Goal: Ask a question

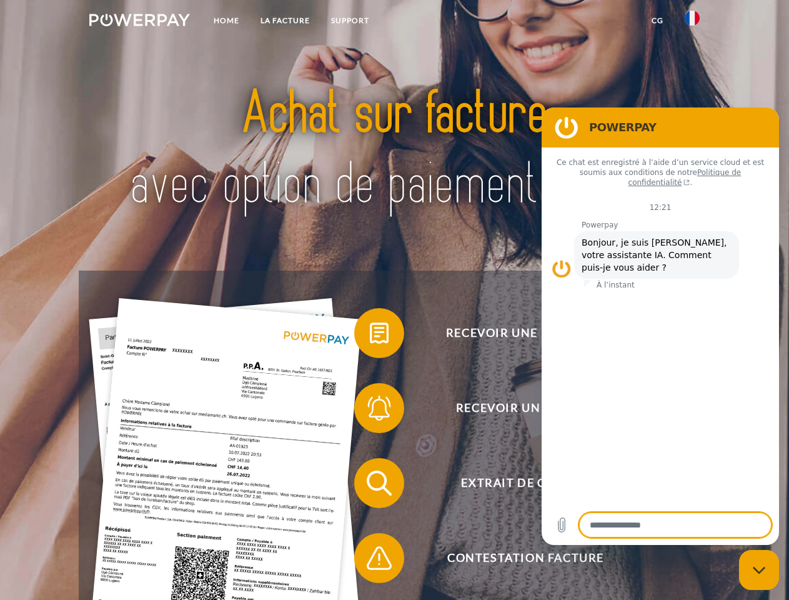
click at [139, 22] on img at bounding box center [139, 20] width 101 height 12
click at [692, 22] on img at bounding box center [692, 18] width 15 height 15
click at [657, 21] on link "CG" at bounding box center [657, 20] width 33 height 22
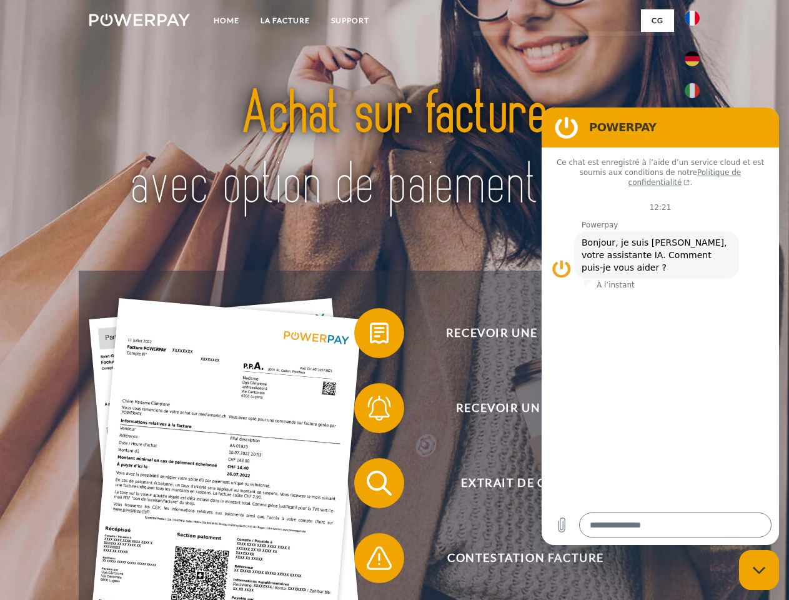
click at [370, 336] on span at bounding box center [360, 333] width 62 height 62
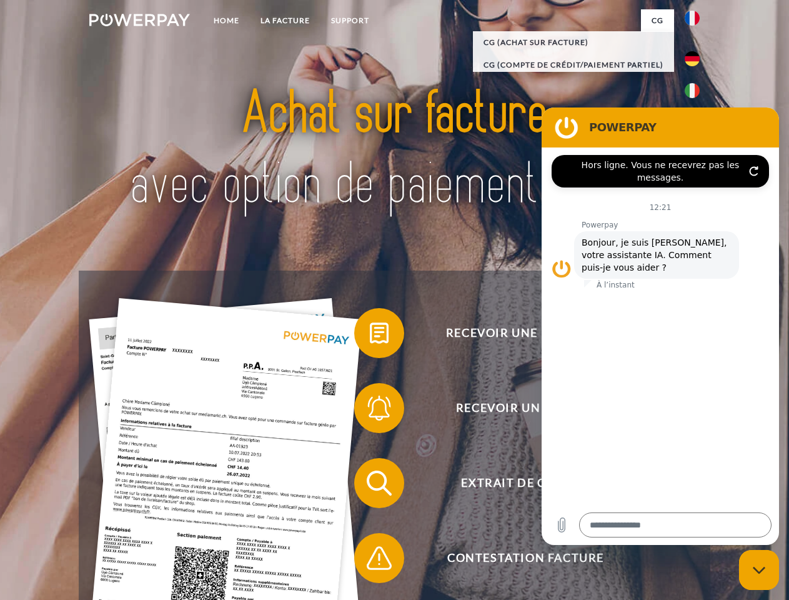
click at [370, 411] on span at bounding box center [360, 408] width 62 height 62
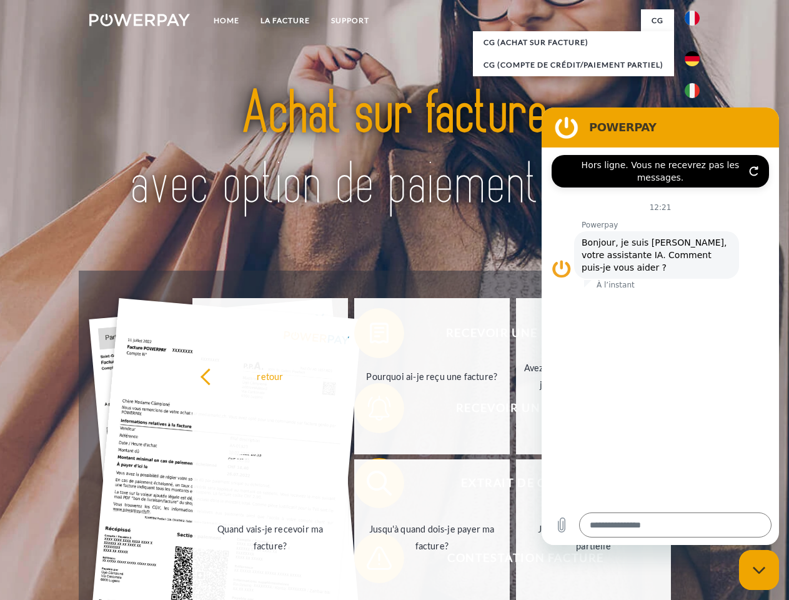
click at [370, 486] on link "Jusqu'à quand dois-je payer ma facture?" at bounding box center [432, 537] width 156 height 156
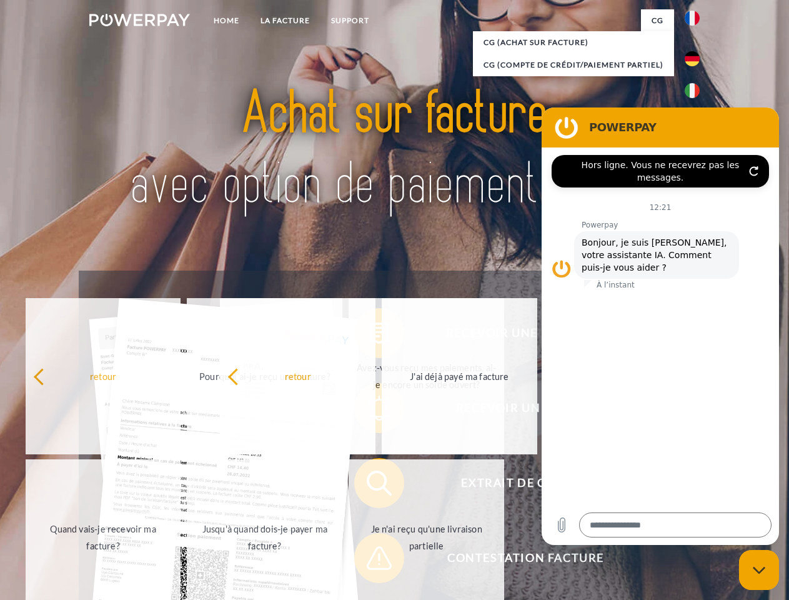
click at [370, 561] on span at bounding box center [360, 558] width 62 height 62
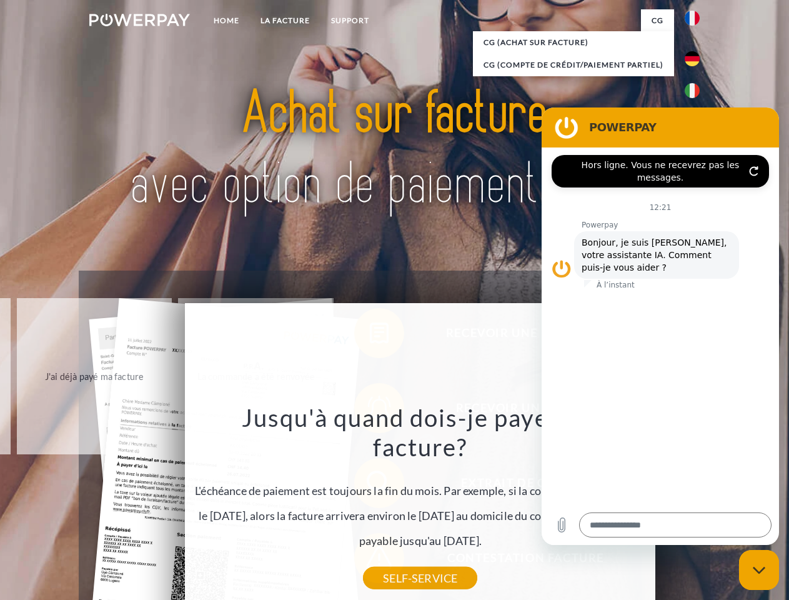
click at [759, 570] on icon "Fermer la fenêtre de messagerie" at bounding box center [759, 570] width 13 height 8
type textarea "*"
